Goal: Use online tool/utility: Use online tool/utility

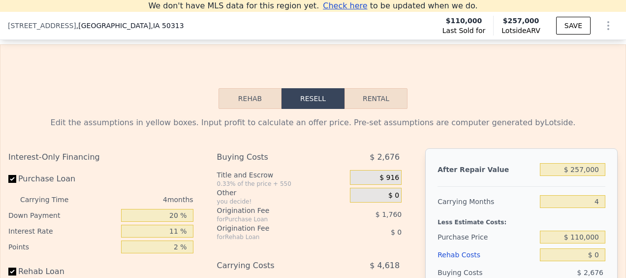
scroll to position [1484, 0]
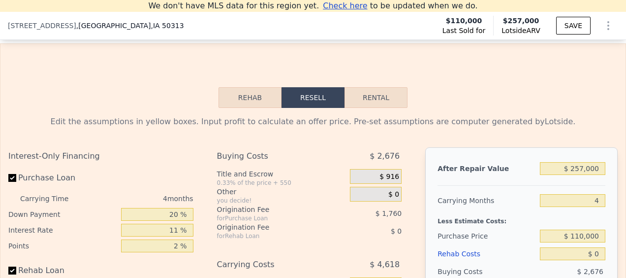
click at [383, 108] on button "Rental" at bounding box center [376, 97] width 63 height 21
select select "30"
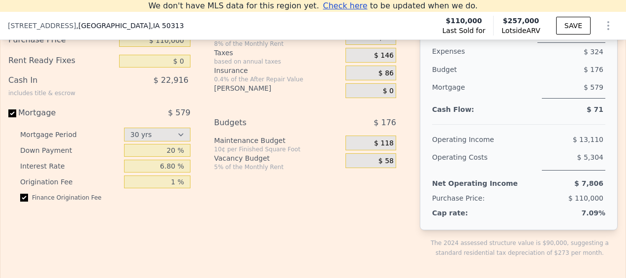
scroll to position [1491, 0]
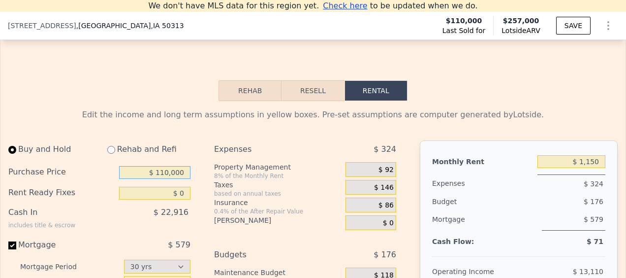
click at [164, 179] on input "$ 110,000" at bounding box center [154, 172] width 71 height 13
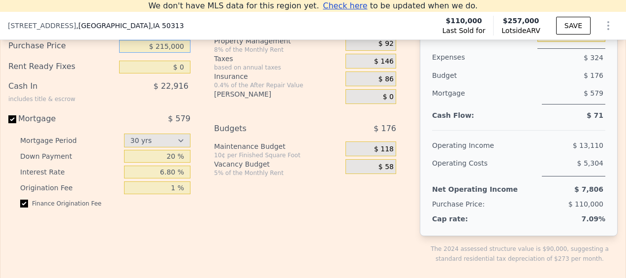
scroll to position [1619, 0]
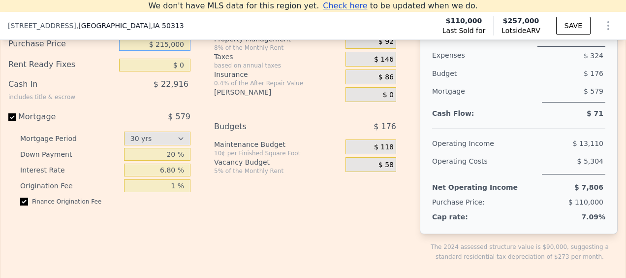
type input "$ 215,000"
click at [179, 71] on input "$ 0" at bounding box center [154, 65] width 71 height 13
type input "$ 5,000"
click at [261, 269] on div "Expenses $ 324 Property Management 8% of the Monthly Rent $ 92 Taxes based on a…" at bounding box center [309, 144] width 190 height 265
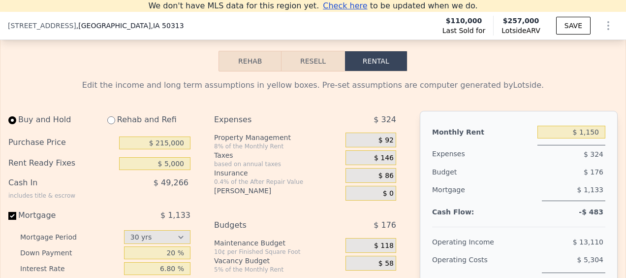
scroll to position [1521, 0]
click at [590, 138] on input "$ 1,150" at bounding box center [571, 132] width 68 height 13
type input "$ 1,900"
click at [571, 91] on div "Edit the income and long term assumptions in yellow boxes. Pre-set assumptions …" at bounding box center [312, 85] width 609 height 12
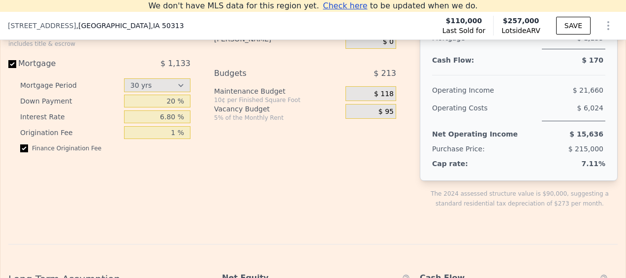
scroll to position [1674, 0]
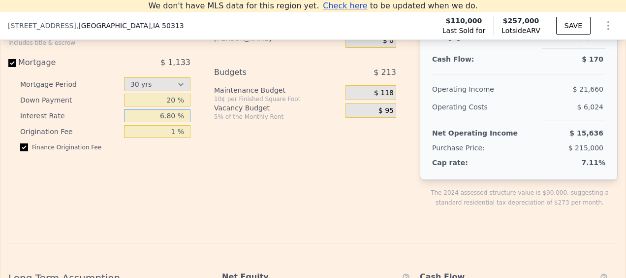
click at [160, 122] on input "6.80 %" at bounding box center [157, 115] width 66 height 13
type input "7.5 %"
click at [197, 179] on div "Buy and Hold Rehab and Refi Purchase Price $ 215,000 Rent Ready Fixes $ 5,000 C…" at bounding box center [206, 90] width 396 height 265
click at [170, 138] on input "1 %" at bounding box center [157, 131] width 66 height 13
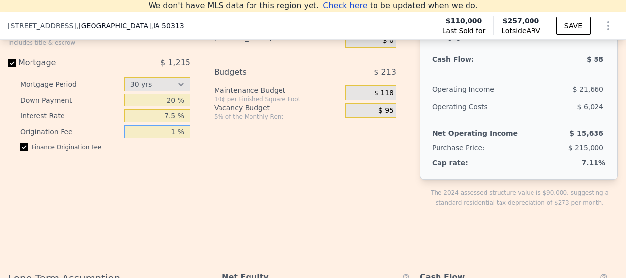
click at [170, 138] on input "1 %" at bounding box center [157, 131] width 66 height 13
type input "0 %"
click at [225, 223] on div "Expenses $ 384 Property Management 8% of the Monthly Rent $ 152 Taxes based on …" at bounding box center [309, 90] width 190 height 265
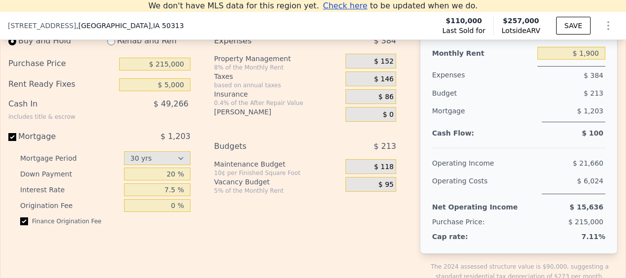
scroll to position [1554, 0]
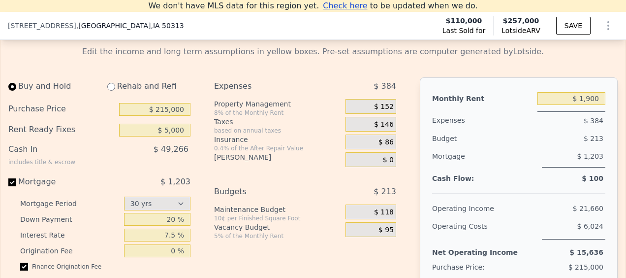
click at [389, 237] on div "$ 95" at bounding box center [371, 229] width 51 height 15
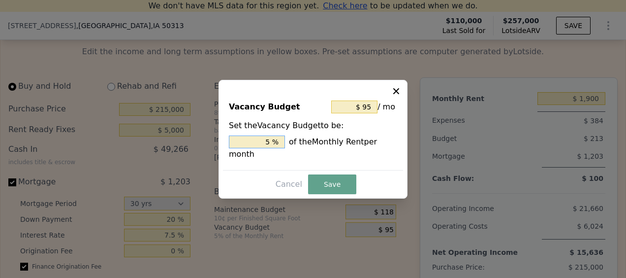
click at [267, 148] on input "5 %" at bounding box center [257, 141] width 56 height 13
type input "$ 19"
type input "1 %"
type input "$ 190"
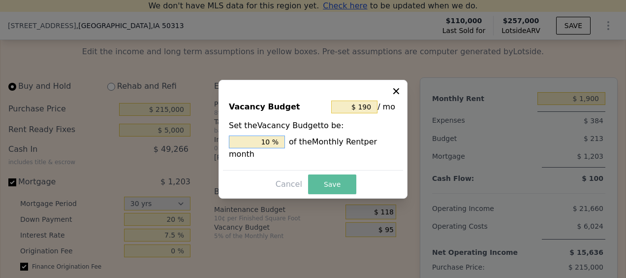
type input "10 %"
click at [328, 174] on button "Save" at bounding box center [332, 184] width 48 height 20
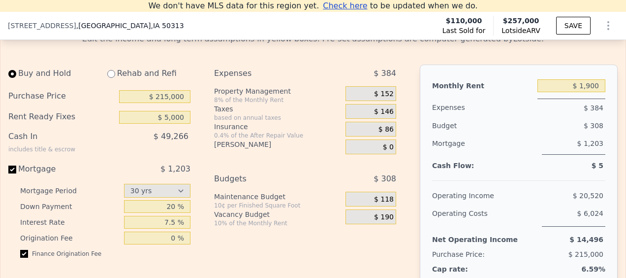
scroll to position [1558, 0]
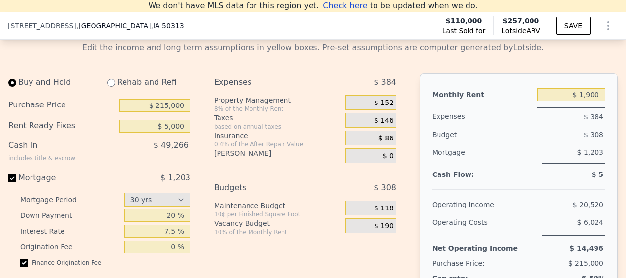
click at [386, 143] on span "$ 86" at bounding box center [386, 138] width 15 height 9
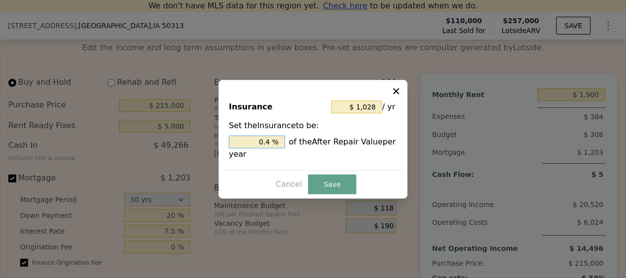
click at [264, 147] on input "0.4 %" at bounding box center [257, 141] width 56 height 13
click at [270, 143] on input "0.4 %" at bounding box center [257, 141] width 56 height 13
type input "$ 0"
type input "0. %"
type input "$ 1,799"
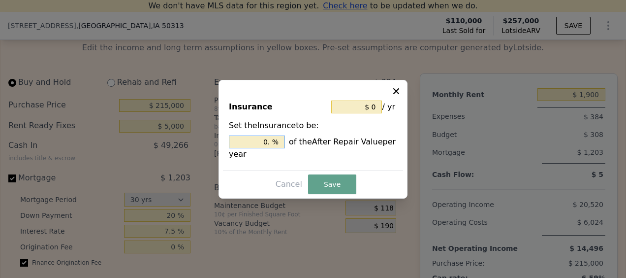
type input "0.7 %"
type input "$ 1,928"
type input "0.75 %"
click at [324, 182] on button "Save" at bounding box center [332, 184] width 48 height 20
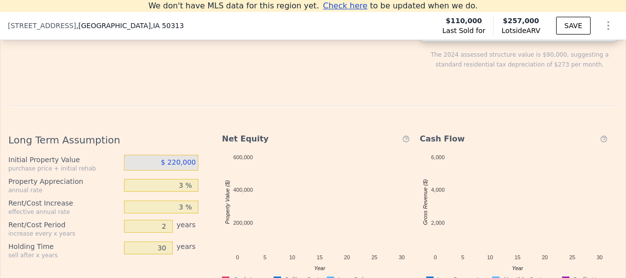
scroll to position [1809, 0]
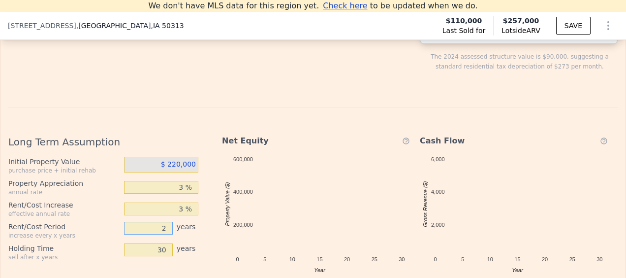
click at [164, 234] on input "2" at bounding box center [148, 227] width 49 height 13
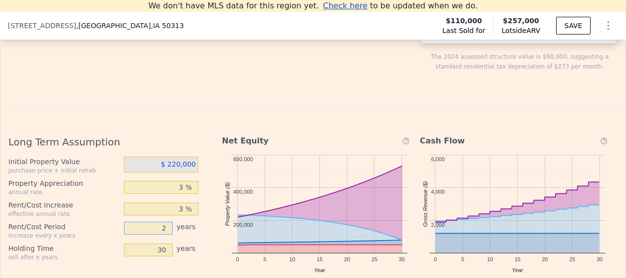
type input "1"
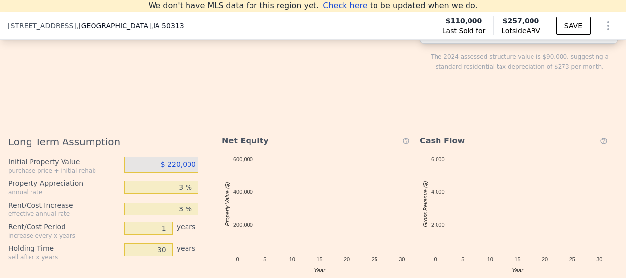
click at [175, 129] on div "Long Term Assumption Initial Property Value purchase price + initial rehab $ 22…" at bounding box center [312, 279] width 609 height 345
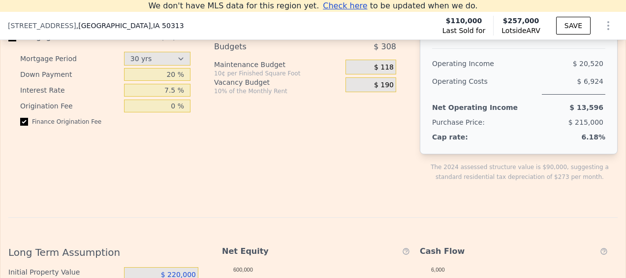
scroll to position [1557, 0]
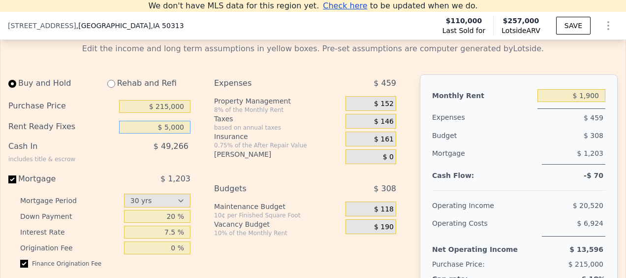
click at [172, 133] on input "$ 5,000" at bounding box center [154, 127] width 71 height 13
type input "$ 0"
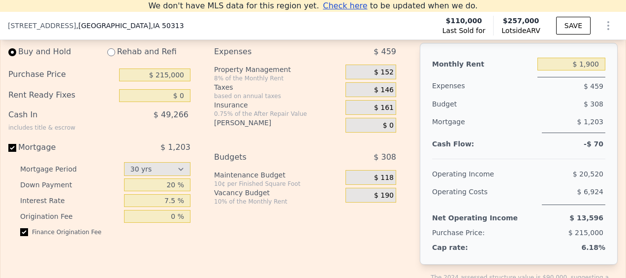
scroll to position [1589, 0]
click at [182, 102] on input "$ 0" at bounding box center [154, 95] width 71 height 13
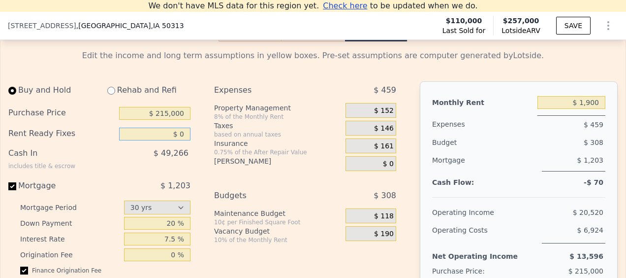
scroll to position [1618, 0]
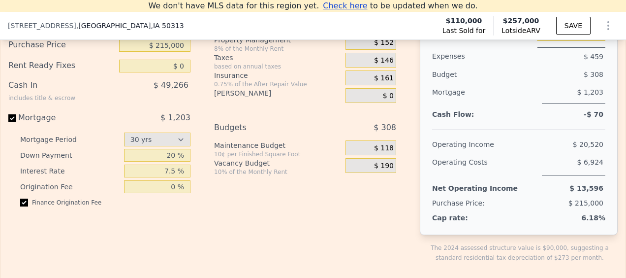
click at [197, 227] on div "Buy and Hold Rehab and Refi Purchase Price $ 215,000 Rent Ready Fixes $ 0 Cash …" at bounding box center [206, 145] width 396 height 265
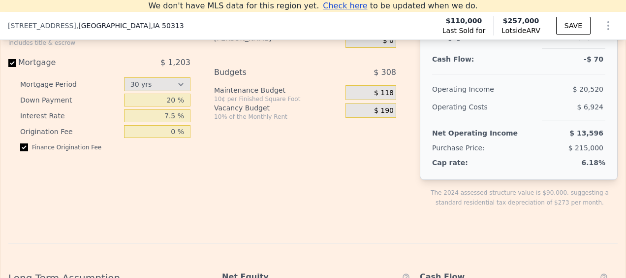
scroll to position [1674, 0]
click at [25, 150] on input "checkbox" at bounding box center [24, 146] width 8 height 8
checkbox input "false"
type input "$ 5,000"
click at [25, 150] on input "checkbox" at bounding box center [24, 146] width 8 height 8
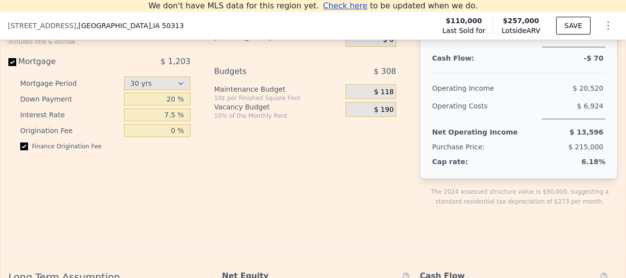
checkbox input "true"
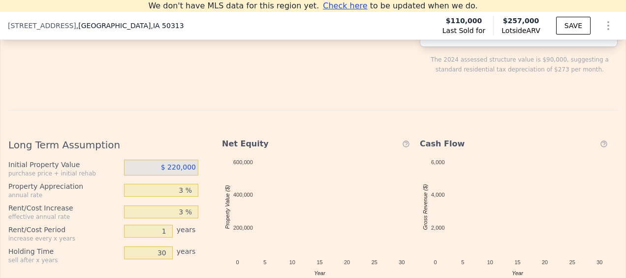
scroll to position [1808, 0]
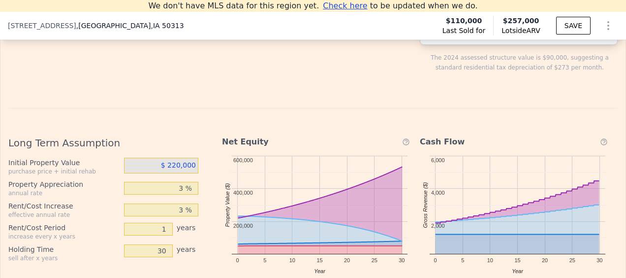
click at [170, 169] on span "$ 220,000" at bounding box center [178, 165] width 35 height 8
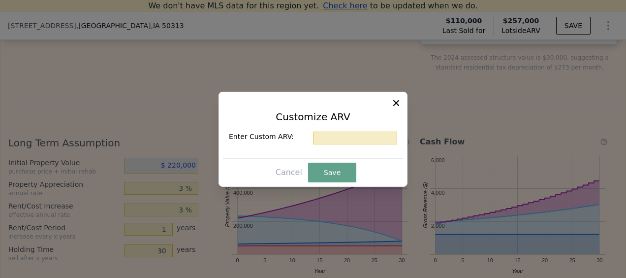
click at [170, 178] on div at bounding box center [313, 139] width 626 height 278
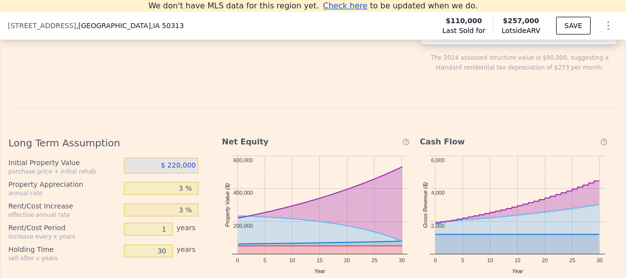
click at [184, 169] on span "$ 220,000" at bounding box center [178, 165] width 35 height 8
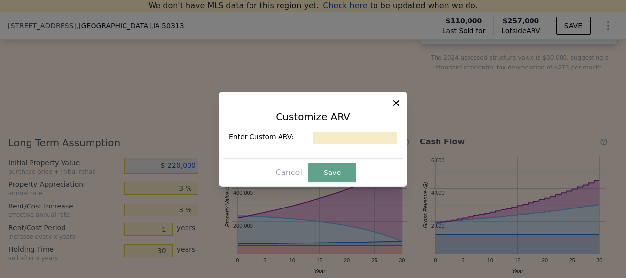
click at [357, 135] on input "text" at bounding box center [355, 137] width 84 height 13
type input "$ 255,000"
click at [328, 173] on button "Save" at bounding box center [332, 172] width 48 height 20
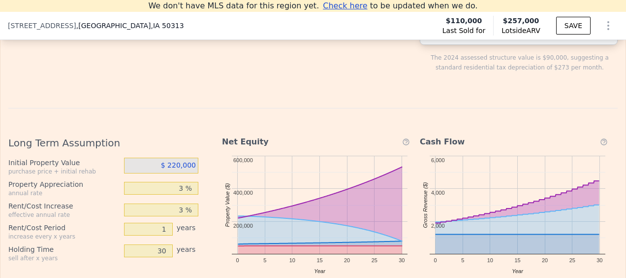
click at [182, 169] on span "$ 220,000" at bounding box center [178, 165] width 35 height 8
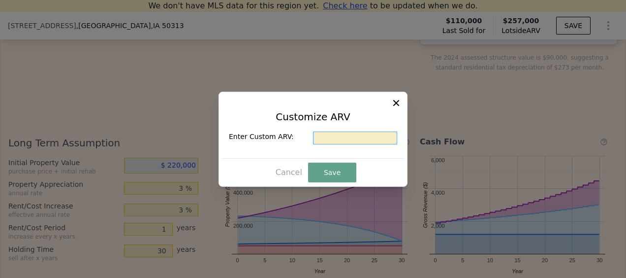
click at [333, 138] on input "text" at bounding box center [355, 137] width 84 height 13
type input "$ 255,000"
click at [336, 165] on button "Save" at bounding box center [332, 172] width 48 height 20
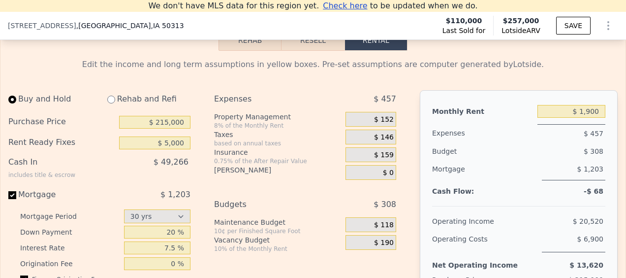
scroll to position [1513, 0]
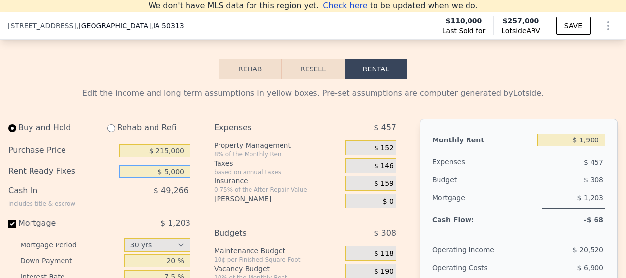
click at [174, 178] on input "$ 5,000" at bounding box center [154, 171] width 71 height 13
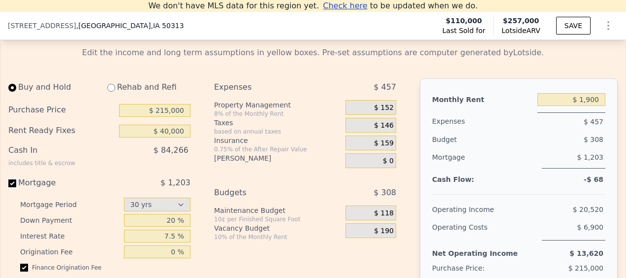
scroll to position [1553, 0]
click at [170, 137] on input "$ 40,000" at bounding box center [154, 131] width 71 height 13
type input "$ 5,000"
click at [184, 90] on div "Rehab and Refi" at bounding box center [144, 87] width 91 height 18
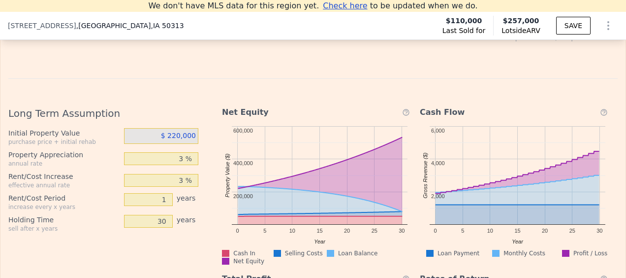
scroll to position [1941, 0]
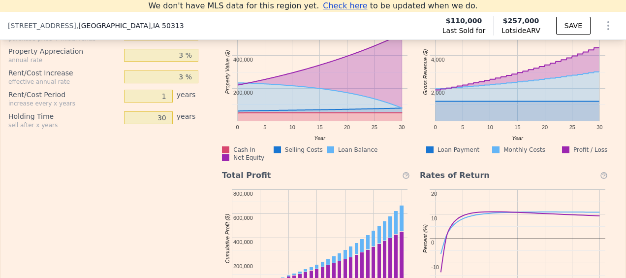
click at [93, 228] on div "Long Term Assumption Initial Property Value purchase price + initial rehab $ 22…" at bounding box center [107, 157] width 198 height 325
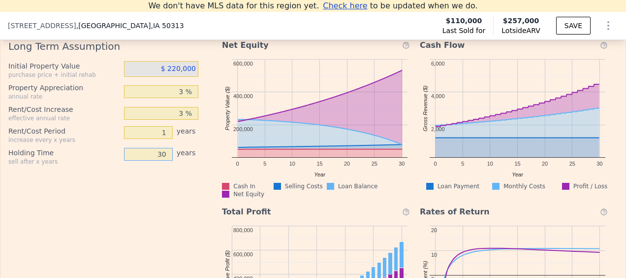
click at [155, 160] on input "30" at bounding box center [148, 154] width 49 height 13
type input "5"
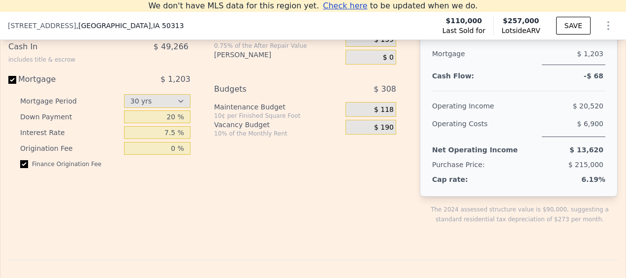
scroll to position [1657, 0]
click at [296, 205] on div "Expenses $ 457 Property Management 8% of the Monthly Rent $ 152 Taxes based on …" at bounding box center [309, 107] width 190 height 265
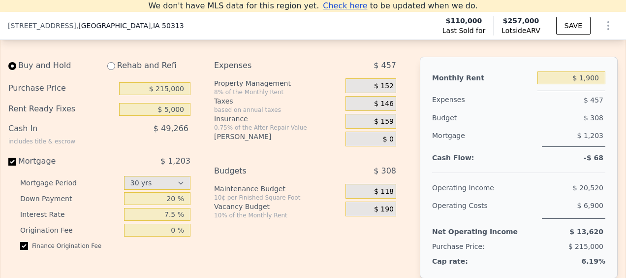
scroll to position [1641, 0]
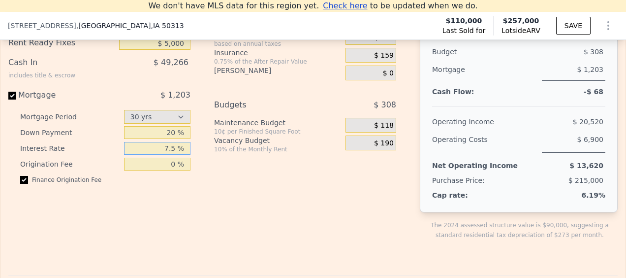
click at [167, 155] on input "7.5 %" at bounding box center [157, 148] width 66 height 13
click at [215, 224] on div "Expenses $ 457 Property Management 8% of the Monthly Rent $ 152 Taxes based on …" at bounding box center [309, 123] width 190 height 265
click at [174, 155] on input "7 %" at bounding box center [157, 148] width 66 height 13
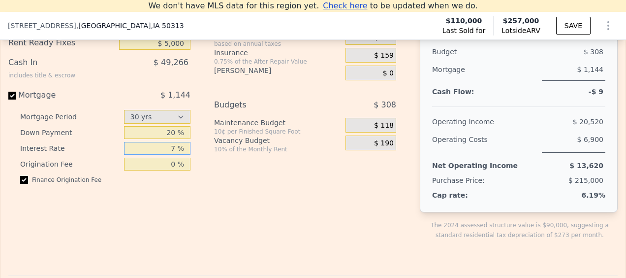
type input "7 %"
click at [276, 255] on div "Expenses $ 457 Property Management 8% of the Monthly Rent $ 152 Taxes based on …" at bounding box center [309, 123] width 190 height 265
click at [172, 155] on input "6.5 %" at bounding box center [157, 148] width 66 height 13
type input "7.5 %"
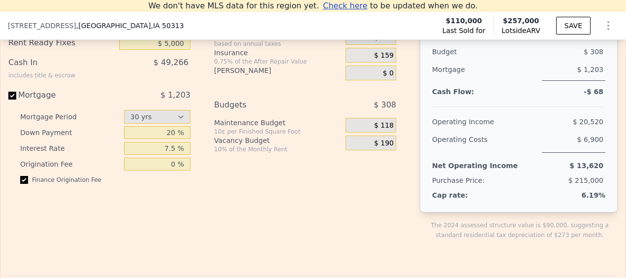
click at [232, 249] on div "Expenses $ 457 Property Management 8% of the Monthly Rent $ 152 Taxes based on …" at bounding box center [309, 123] width 190 height 265
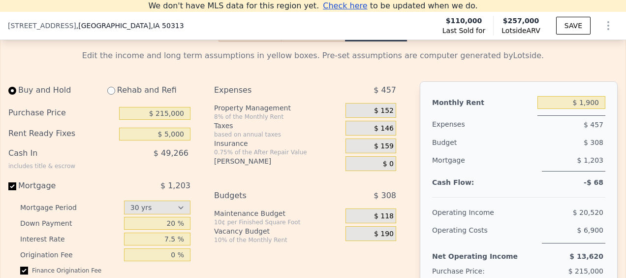
scroll to position [1551, 0]
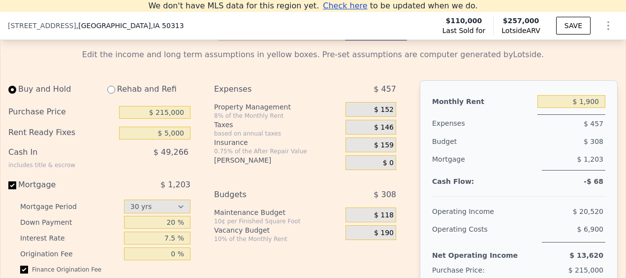
click at [386, 114] on span "$ 152" at bounding box center [384, 109] width 20 height 9
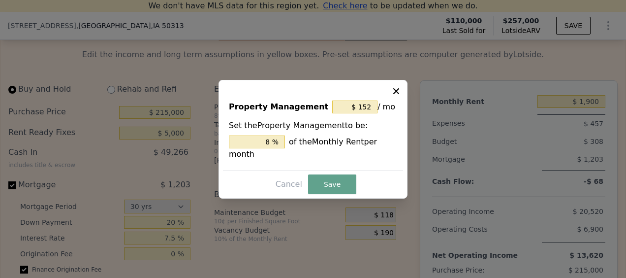
click at [400, 96] on icon at bounding box center [396, 91] width 10 height 10
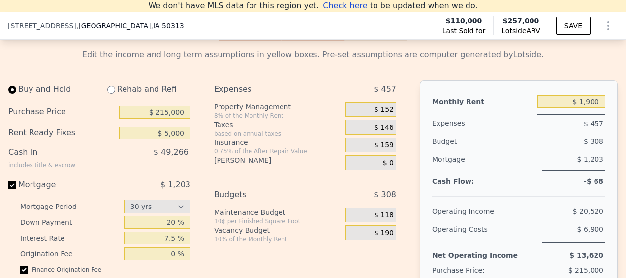
click at [386, 114] on span "$ 152" at bounding box center [384, 109] width 20 height 9
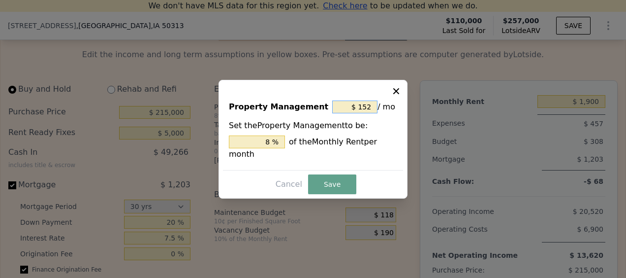
click at [363, 112] on input "$ 152" at bounding box center [354, 106] width 45 height 13
type input "$ 0"
type input "0 %"
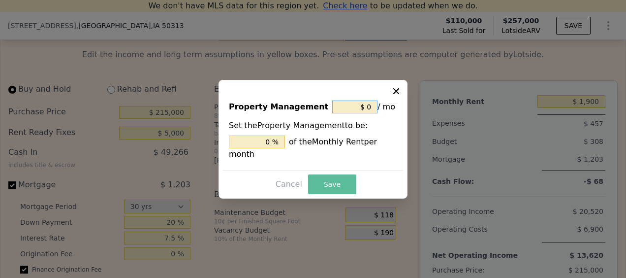
type input "$ 0"
click at [335, 177] on button "Save" at bounding box center [332, 184] width 48 height 20
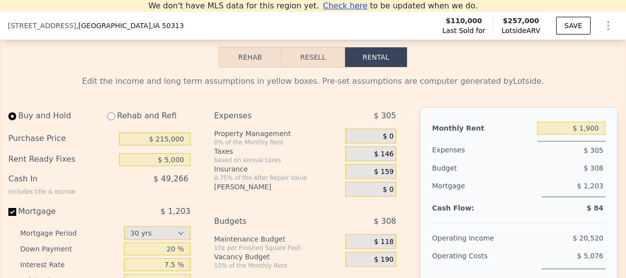
scroll to position [1524, 0]
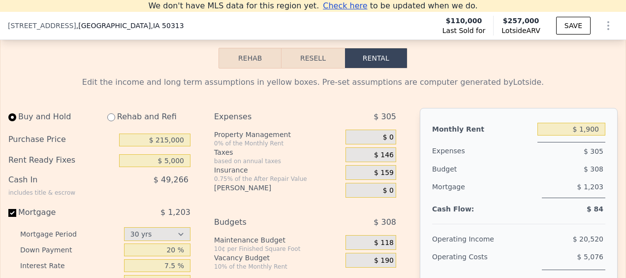
click at [387, 142] on span "$ 0" at bounding box center [388, 137] width 11 height 9
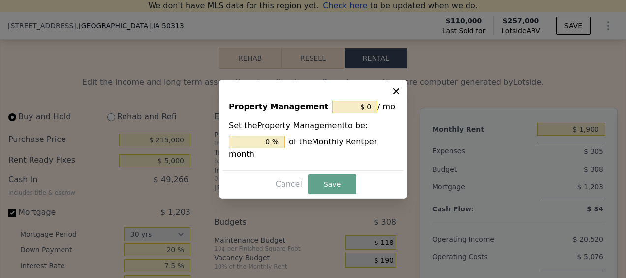
click at [377, 149] on span "per month" at bounding box center [303, 148] width 148 height 22
click at [269, 148] on input "0 %" at bounding box center [257, 141] width 56 height 13
type input "$ 152"
type input "8 %"
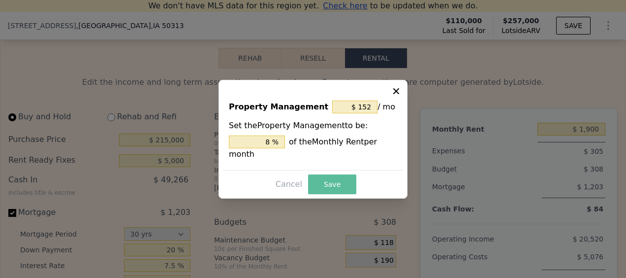
click at [326, 178] on button "Save" at bounding box center [332, 184] width 48 height 20
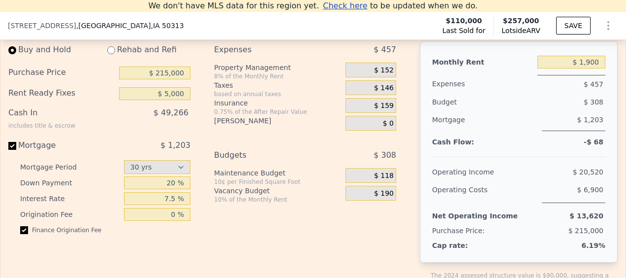
scroll to position [1591, 0]
click at [459, 197] on div "Operating Costs" at bounding box center [485, 192] width 106 height 22
click at [326, 245] on div "Expenses $ 457 Property Management 8% of the Monthly Rent $ 152 Taxes based on …" at bounding box center [309, 173] width 190 height 265
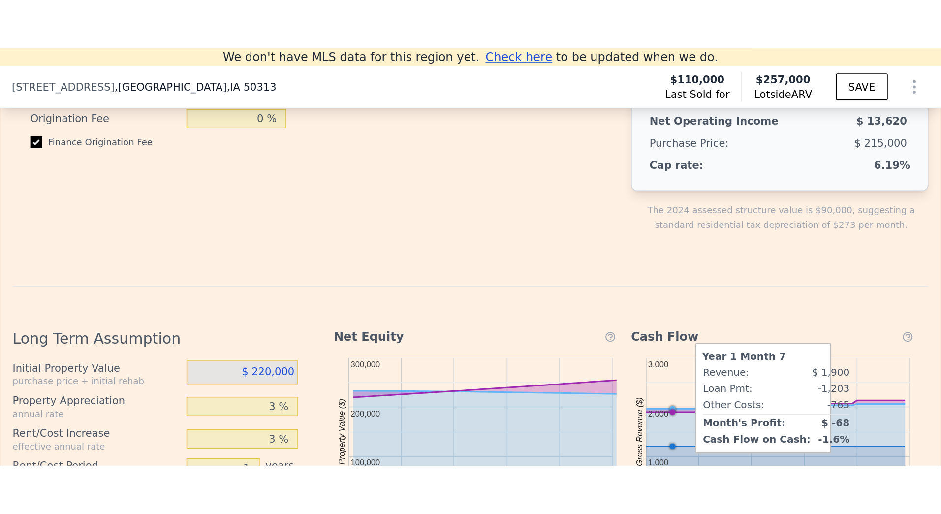
scroll to position [1755, 0]
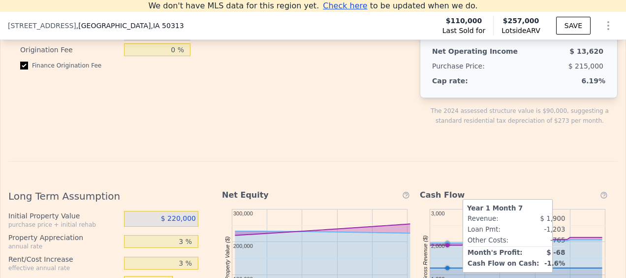
click at [373, 124] on div "Expenses $ 457 Property Management 8% of the Monthly Rent $ 152 Taxes based on …" at bounding box center [309, 8] width 190 height 265
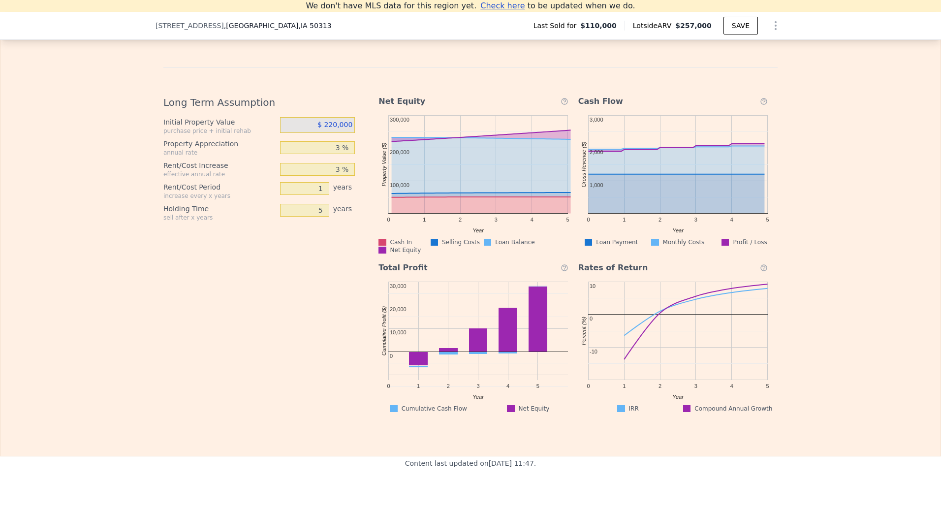
scroll to position [0, 4]
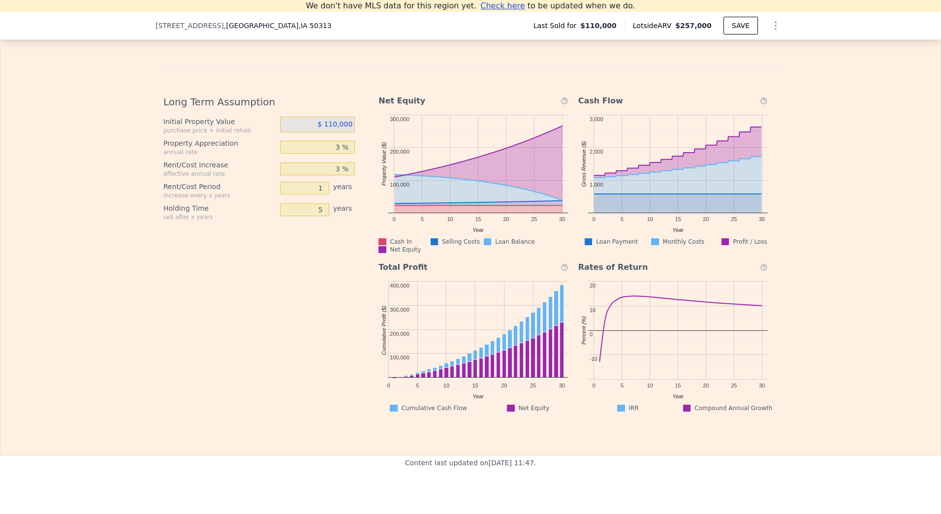
type input "$ 1,150"
type input "2"
type input "30"
